Goal: Check status

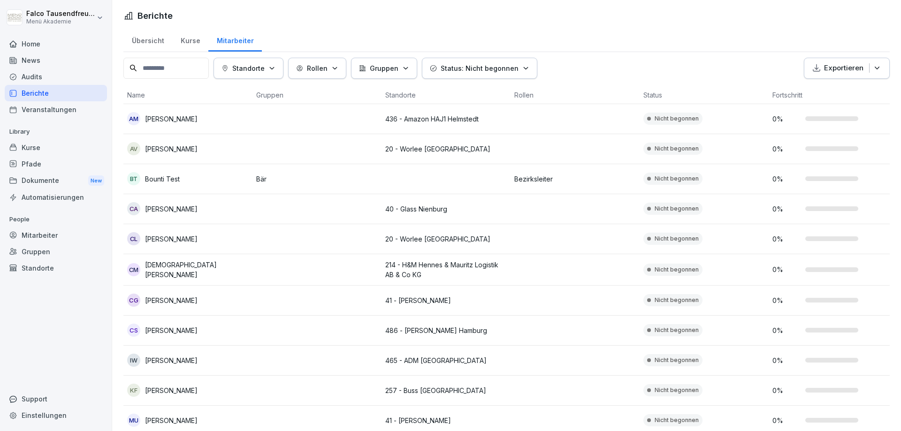
click at [894, 27] on div "Berichte Übersicht Kurse Mitarbeiter Standorte Rollen Gruppen Status: Nicht beg…" at bounding box center [506, 297] width 789 height 594
click at [463, 161] on td "20 - Worlee [GEOGRAPHIC_DATA]" at bounding box center [446, 149] width 129 height 30
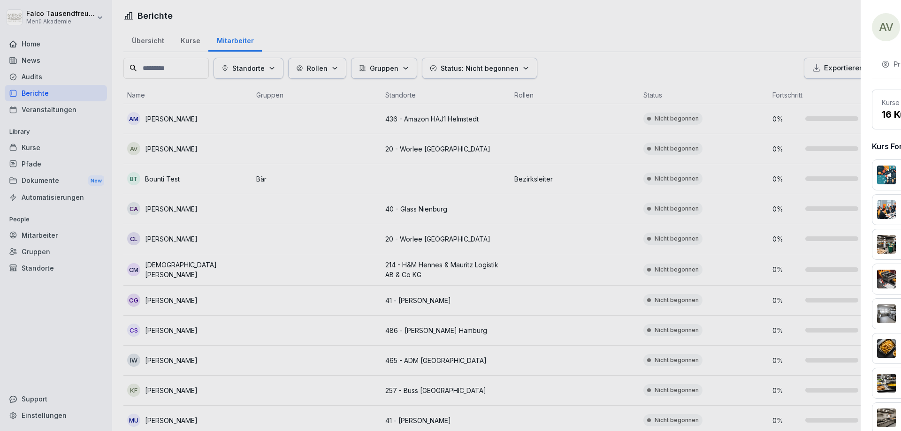
click at [270, 200] on div at bounding box center [450, 215] width 901 height 431
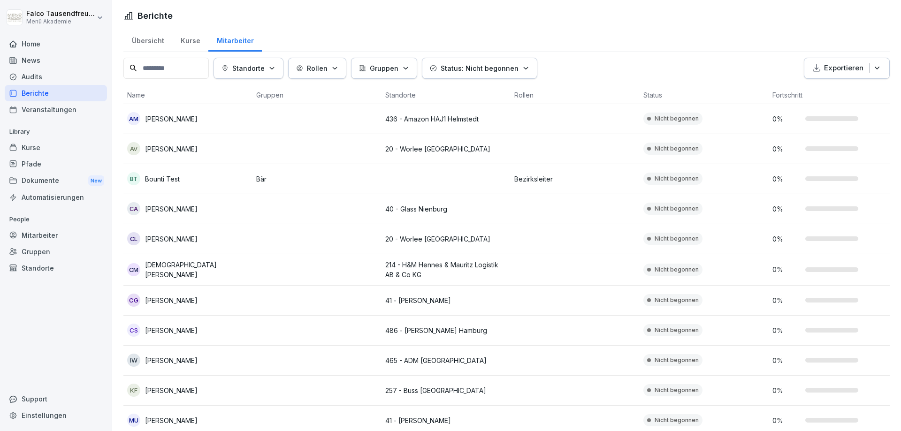
click at [268, 78] on button "Standorte" at bounding box center [249, 68] width 70 height 21
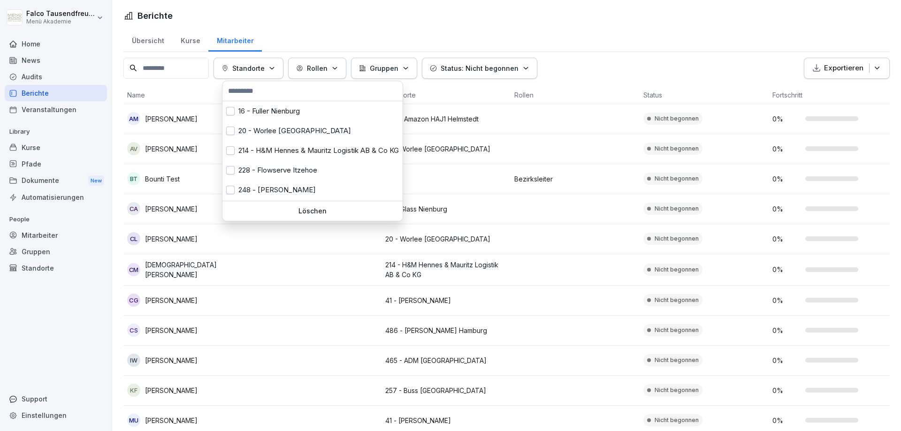
click at [250, 92] on input "text" at bounding box center [312, 91] width 175 height 14
type input "*"
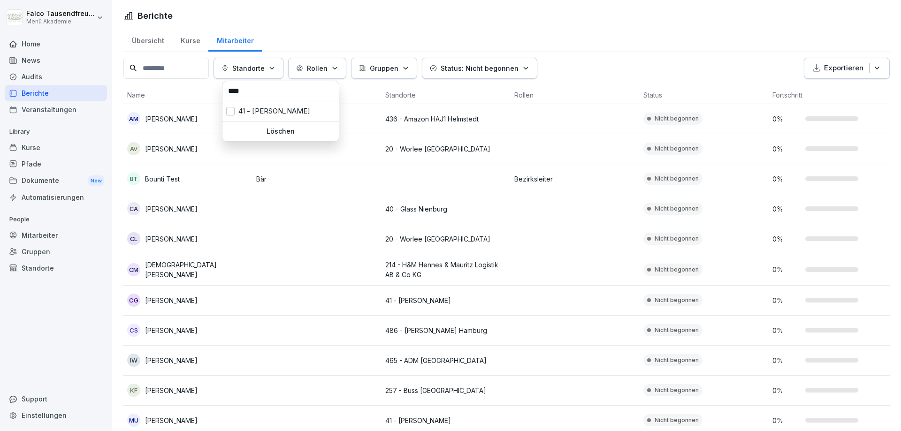
type input "****"
click at [260, 116] on div "41 - [PERSON_NAME]" at bounding box center [281, 111] width 116 height 20
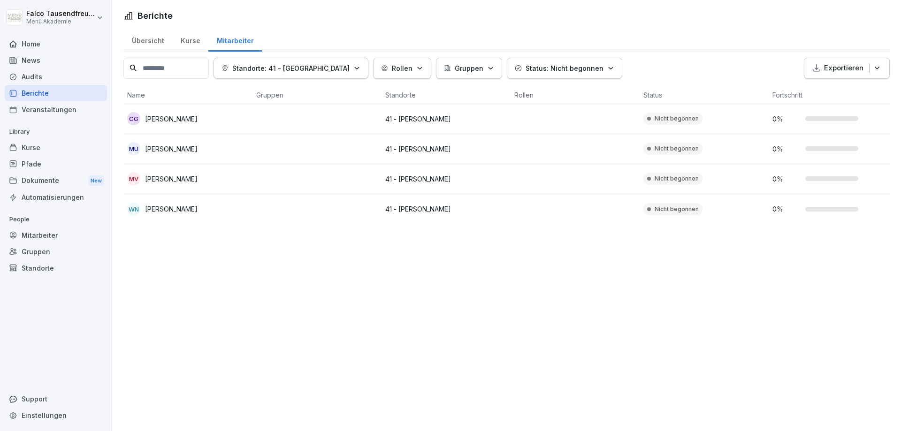
click at [249, 278] on html "[PERSON_NAME] Menü Akademie Home News Audits Berichte Veranstaltungen Library K…" at bounding box center [450, 215] width 901 height 431
click at [314, 65] on p "Standorte: 41 - [GEOGRAPHIC_DATA]" at bounding box center [290, 68] width 117 height 10
click at [245, 115] on div "41 - [PERSON_NAME]" at bounding box center [281, 111] width 116 height 20
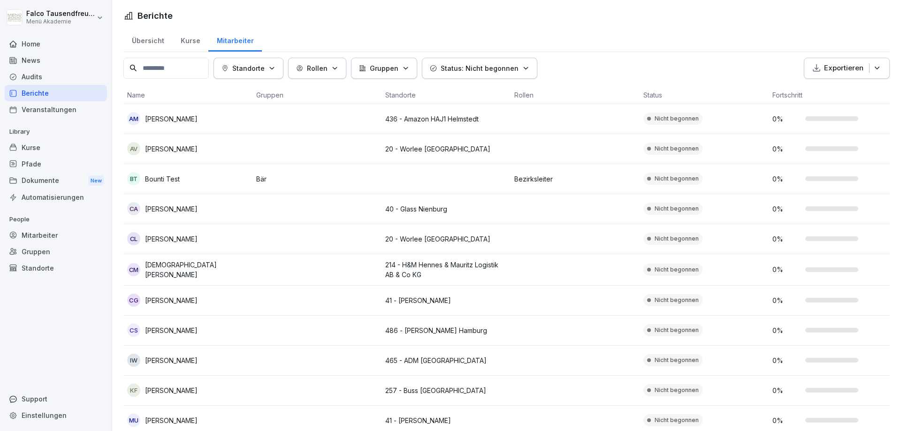
click at [327, 9] on html "[PERSON_NAME] Menü Akademie Home News Audits Berichte Veranstaltungen Library K…" at bounding box center [450, 215] width 901 height 431
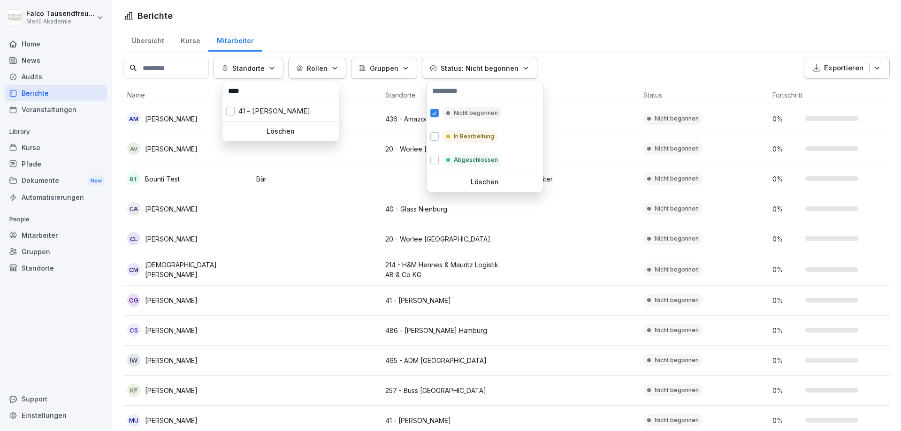
click at [480, 72] on p "Status: Nicht begonnen" at bounding box center [480, 68] width 78 height 10
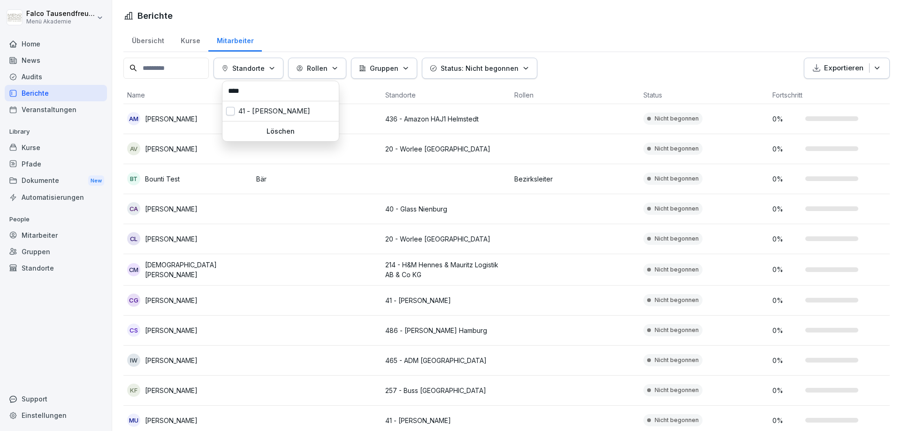
click at [263, 131] on html "[PERSON_NAME] Menü Akademie Home News Audits Berichte Veranstaltungen Library K…" at bounding box center [450, 215] width 901 height 431
click at [612, 76] on div "Standorte Rollen Gruppen Status: Nicht begonnen Exportieren" at bounding box center [506, 68] width 767 height 21
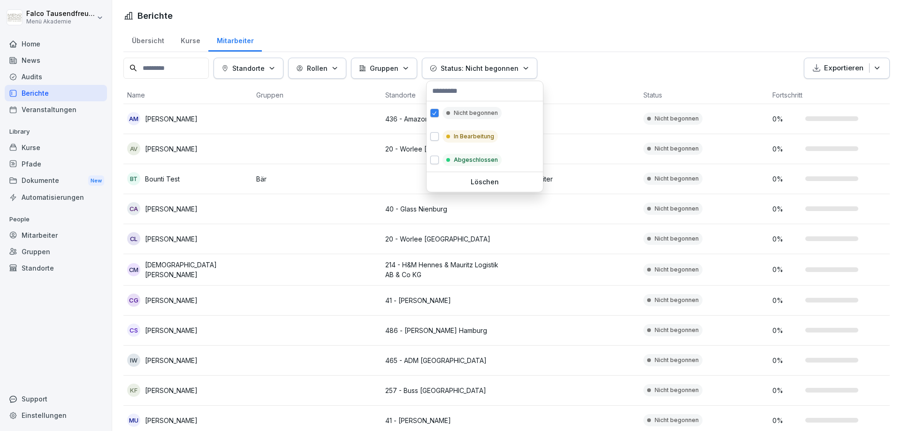
click at [498, 72] on p "Status: Nicht begonnen" at bounding box center [480, 68] width 78 height 10
click at [459, 131] on div "In Bearbeitung" at bounding box center [470, 137] width 55 height 12
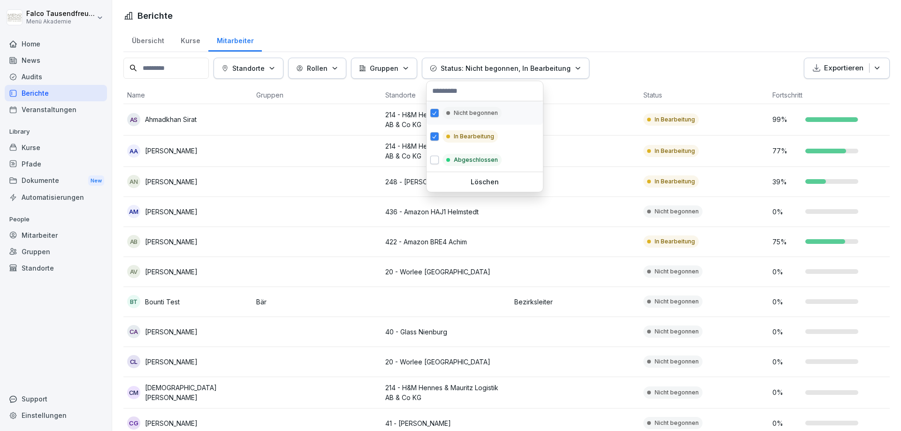
click at [454, 114] on p "Nicht begonnen" at bounding box center [476, 113] width 44 height 8
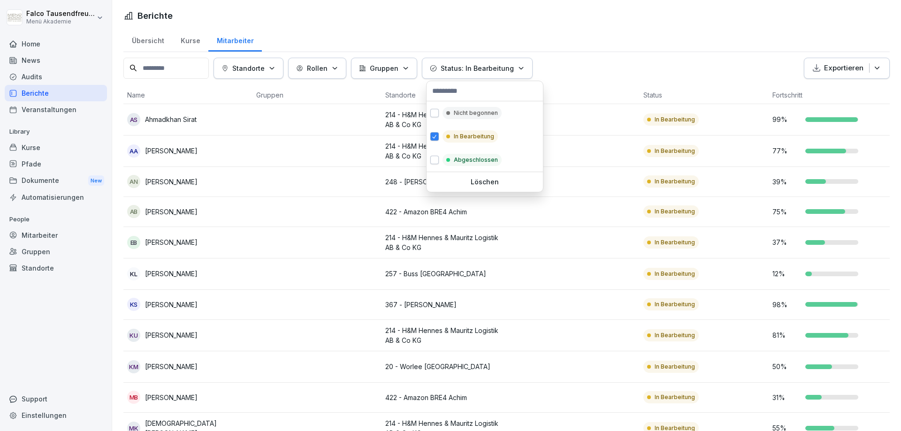
click at [635, 46] on html "[PERSON_NAME] Menü Akademie Home News Audits Berichte Veranstaltungen Library K…" at bounding box center [450, 215] width 901 height 431
